Goal: Task Accomplishment & Management: Use online tool/utility

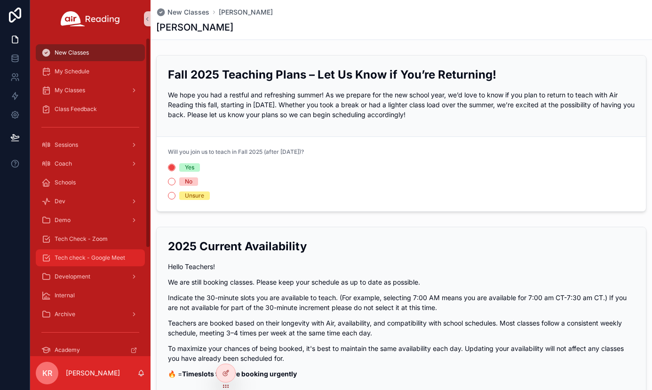
click at [88, 254] on span "Tech check - Google Meet" at bounding box center [90, 258] width 71 height 8
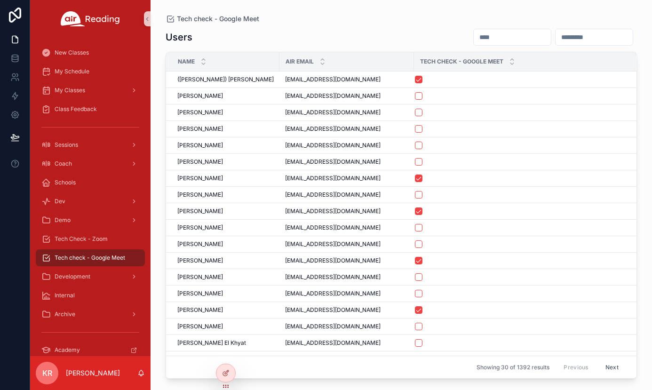
click at [473, 41] on input "scrollable content" at bounding box center [511, 37] width 77 height 13
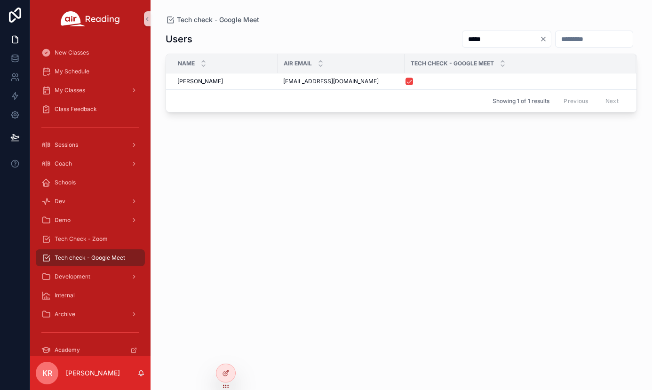
type input "*****"
click at [539, 39] on icon "Clear" at bounding box center [543, 39] width 8 height 8
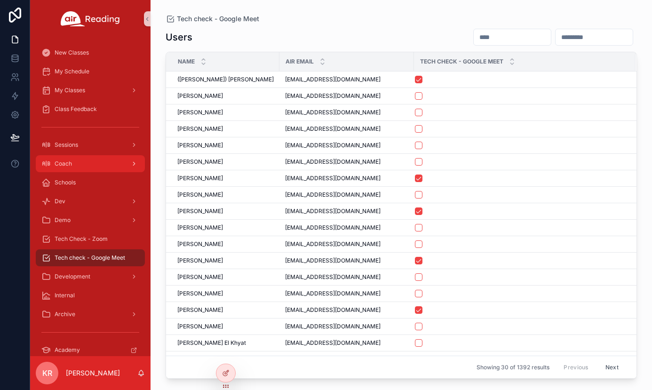
click at [69, 166] on span "Coach" at bounding box center [63, 164] width 17 height 8
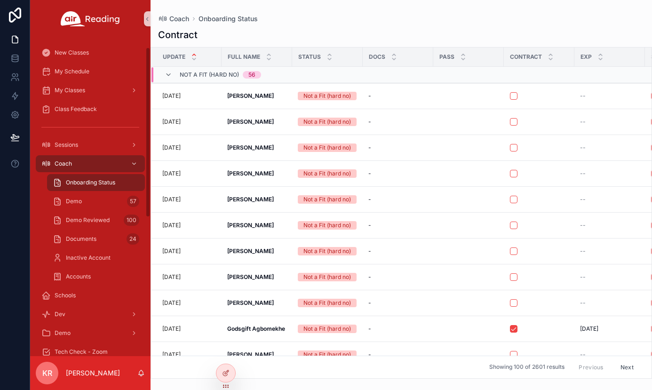
scroll to position [47, 0]
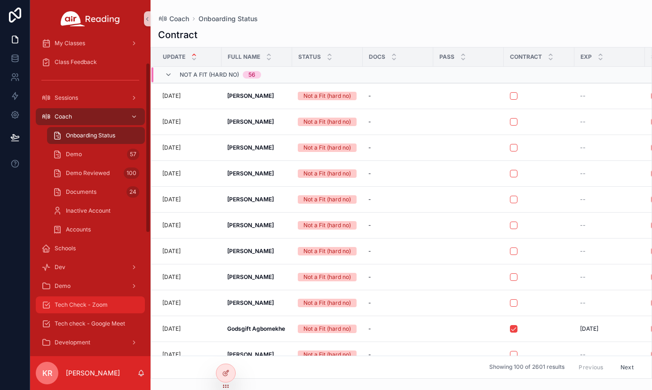
click at [89, 304] on span "Tech Check - Zoom" at bounding box center [81, 305] width 53 height 8
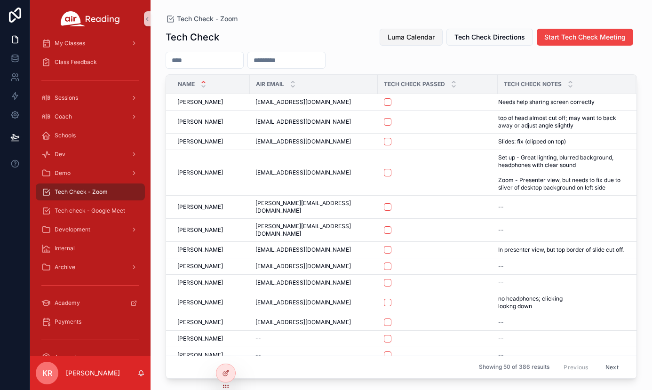
click at [411, 41] on span "Luma Calendar" at bounding box center [410, 36] width 47 height 9
click at [577, 39] on span "Start Tech Check Meeting" at bounding box center [584, 36] width 81 height 9
